Goal: Information Seeking & Learning: Find specific page/section

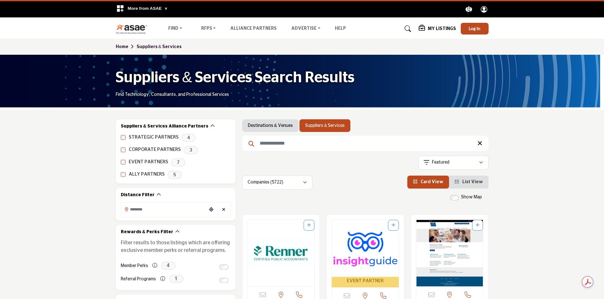
click at [286, 144] on input "Search Keyword" at bounding box center [365, 143] width 246 height 15
type input "**********"
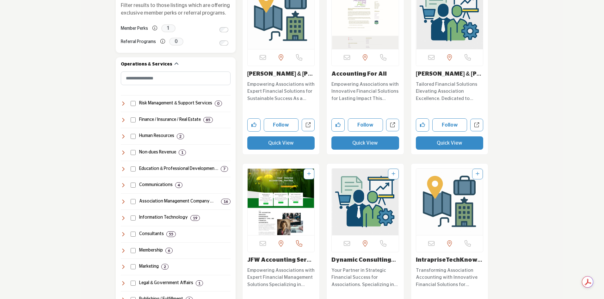
scroll to position [253, 0]
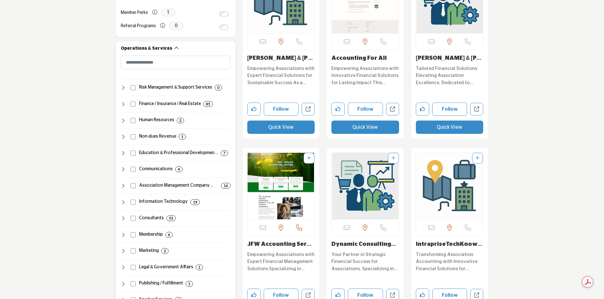
click at [124, 135] on icon at bounding box center [123, 136] width 5 height 5
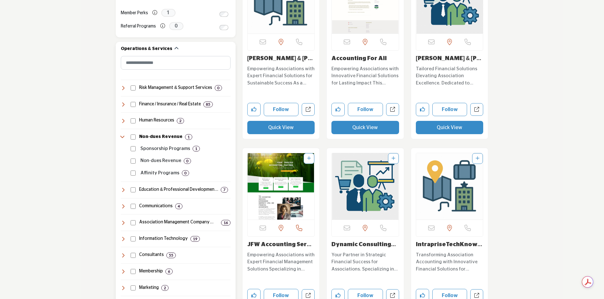
scroll to position [221, 0]
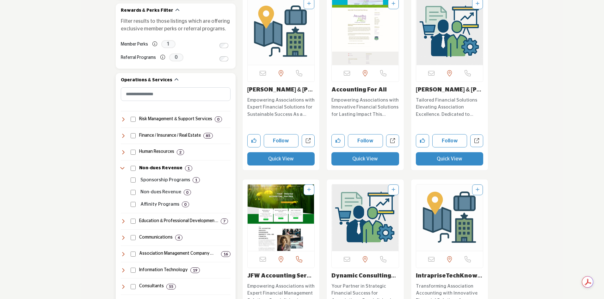
click at [121, 136] on icon at bounding box center [123, 135] width 5 height 5
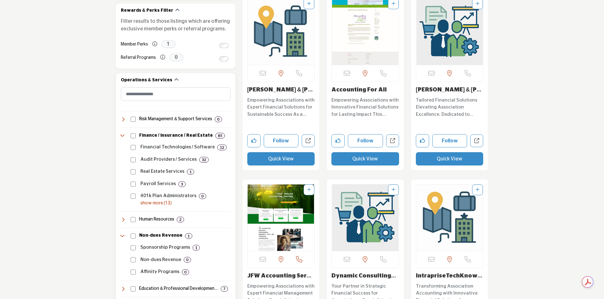
click at [155, 204] on p "show more (13)" at bounding box center [185, 203] width 90 height 7
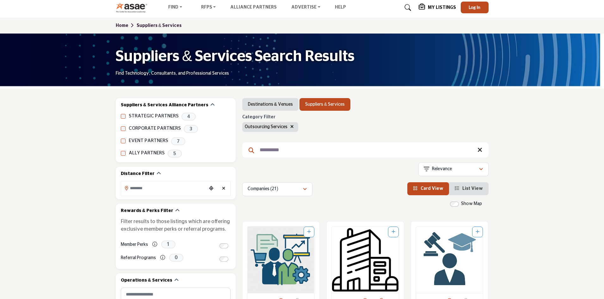
scroll to position [32, 0]
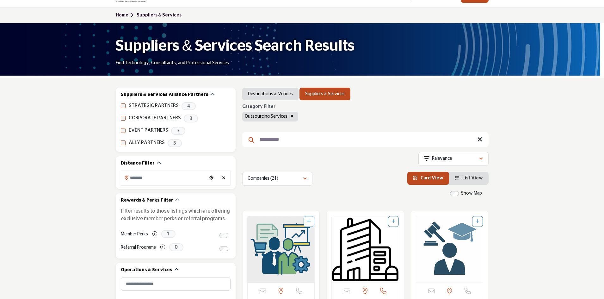
click at [473, 178] on span "List View" at bounding box center [472, 178] width 21 height 4
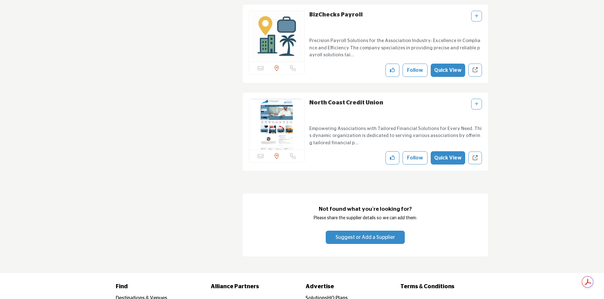
scroll to position [1985, 0]
